Goal: Information Seeking & Learning: Compare options

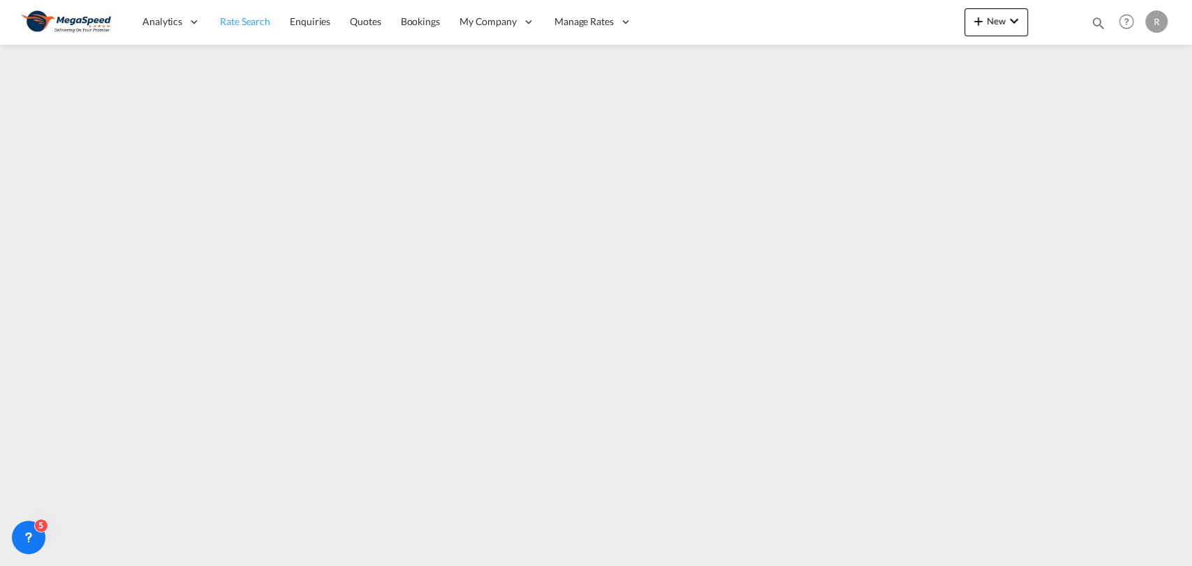
click at [236, 25] on span "Rate Search" at bounding box center [245, 21] width 50 height 12
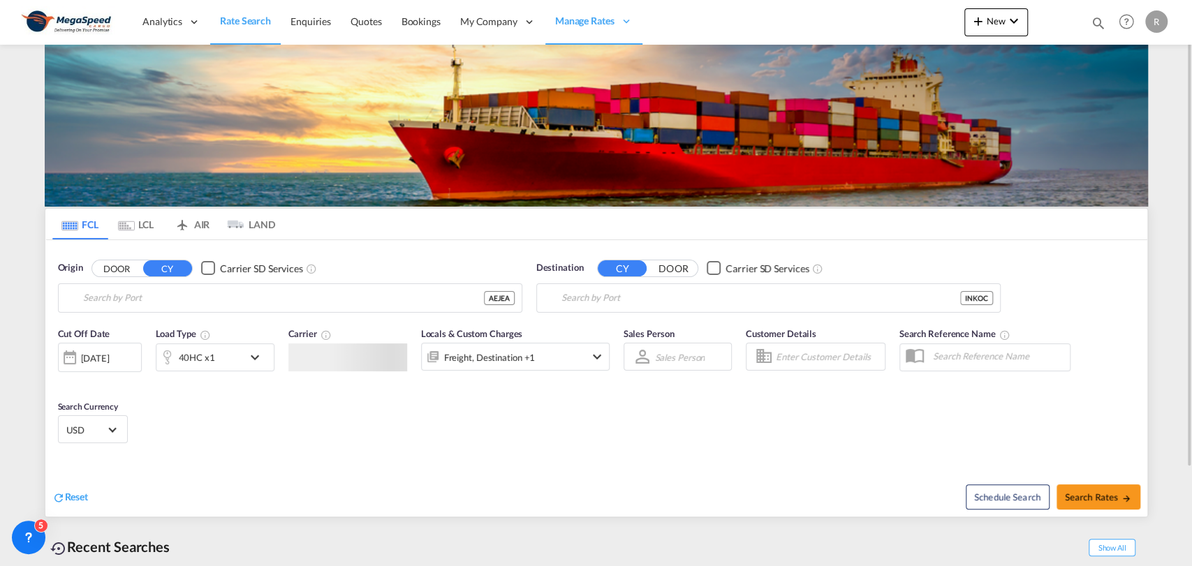
type input "[GEOGRAPHIC_DATA], [GEOGRAPHIC_DATA]"
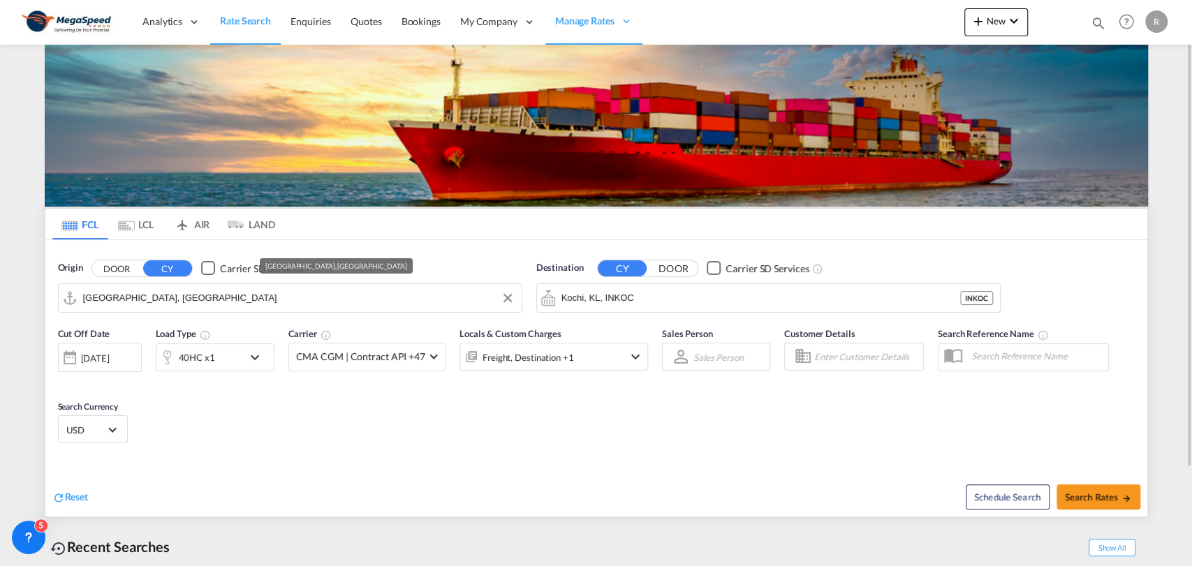
click at [436, 303] on input "[GEOGRAPHIC_DATA], [GEOGRAPHIC_DATA]" at bounding box center [299, 298] width 432 height 21
click at [598, 288] on input "Kochi, KL, INKOC" at bounding box center [777, 298] width 432 height 21
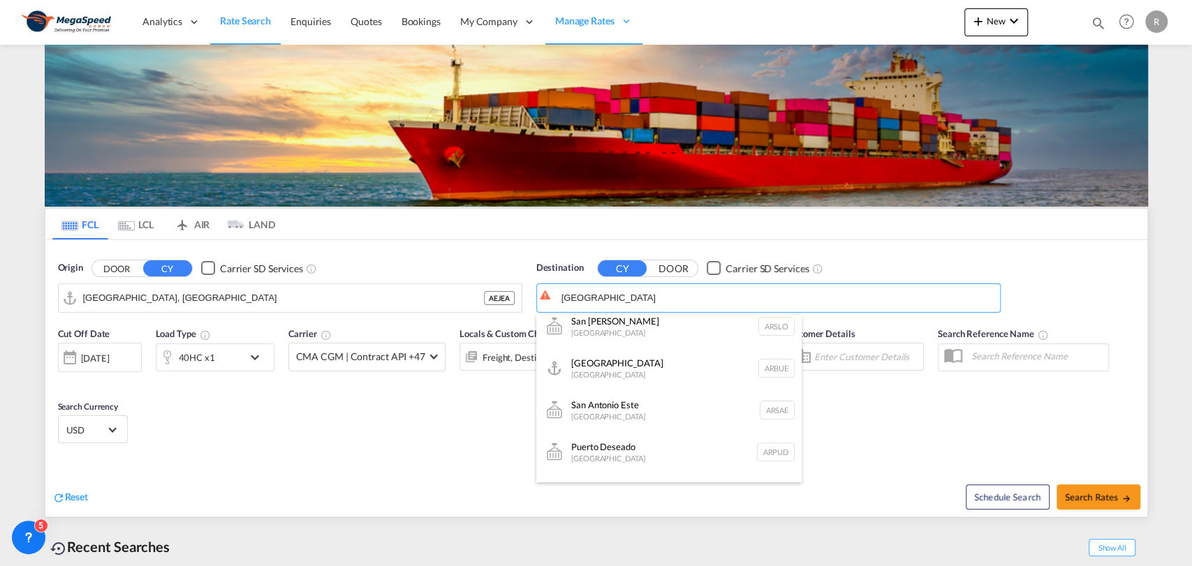
scroll to position [349, 0]
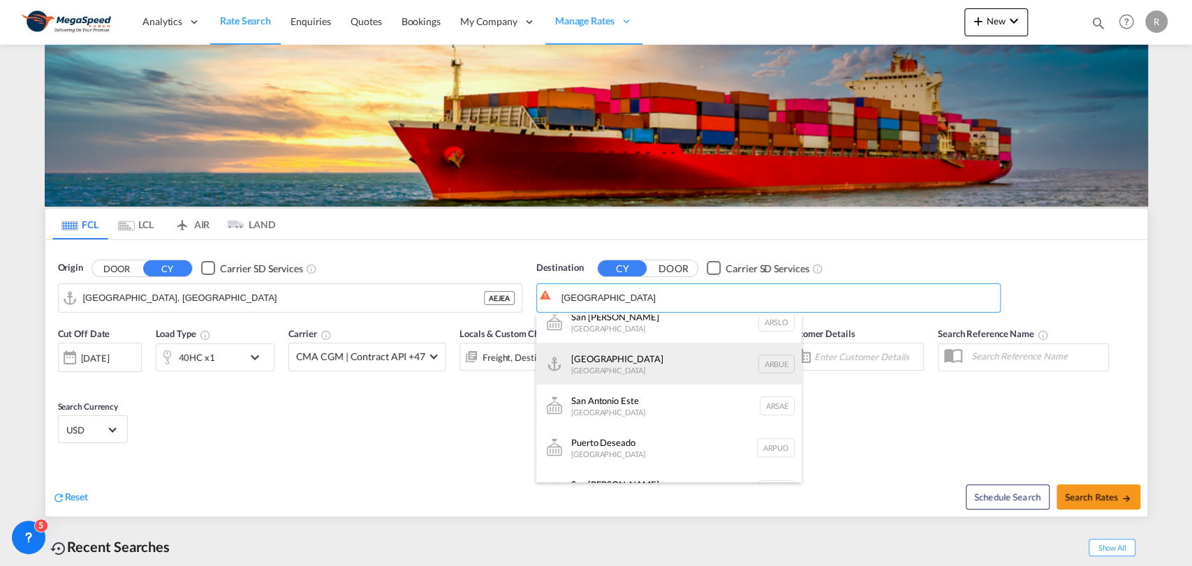
click at [678, 364] on div "[GEOGRAPHIC_DATA] [GEOGRAPHIC_DATA] [GEOGRAPHIC_DATA]" at bounding box center [668, 364] width 265 height 42
type input "[GEOGRAPHIC_DATA], [GEOGRAPHIC_DATA]"
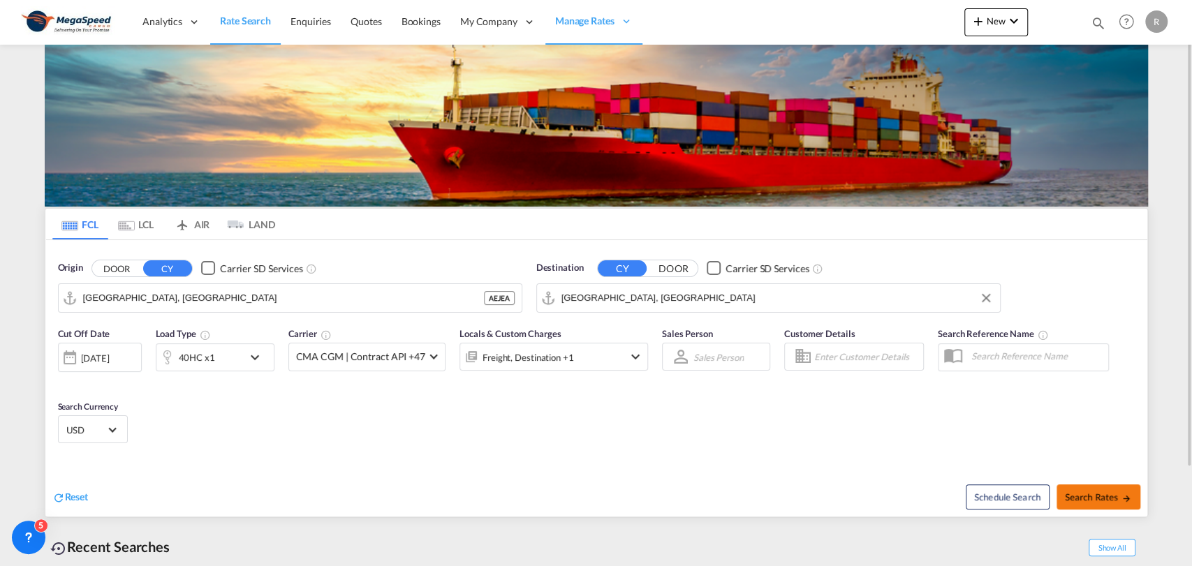
click at [1073, 489] on button "Search Rates" at bounding box center [1098, 497] width 84 height 25
type input "AEJEA to ARBUE / [DATE]"
